Goal: Information Seeking & Learning: Learn about a topic

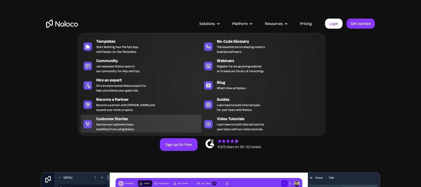
click at [140, 131] on div "Customer Stories See how our customers have benefited from using Noloco." at bounding box center [147, 124] width 103 height 16
